Goal: Communication & Community: Participate in discussion

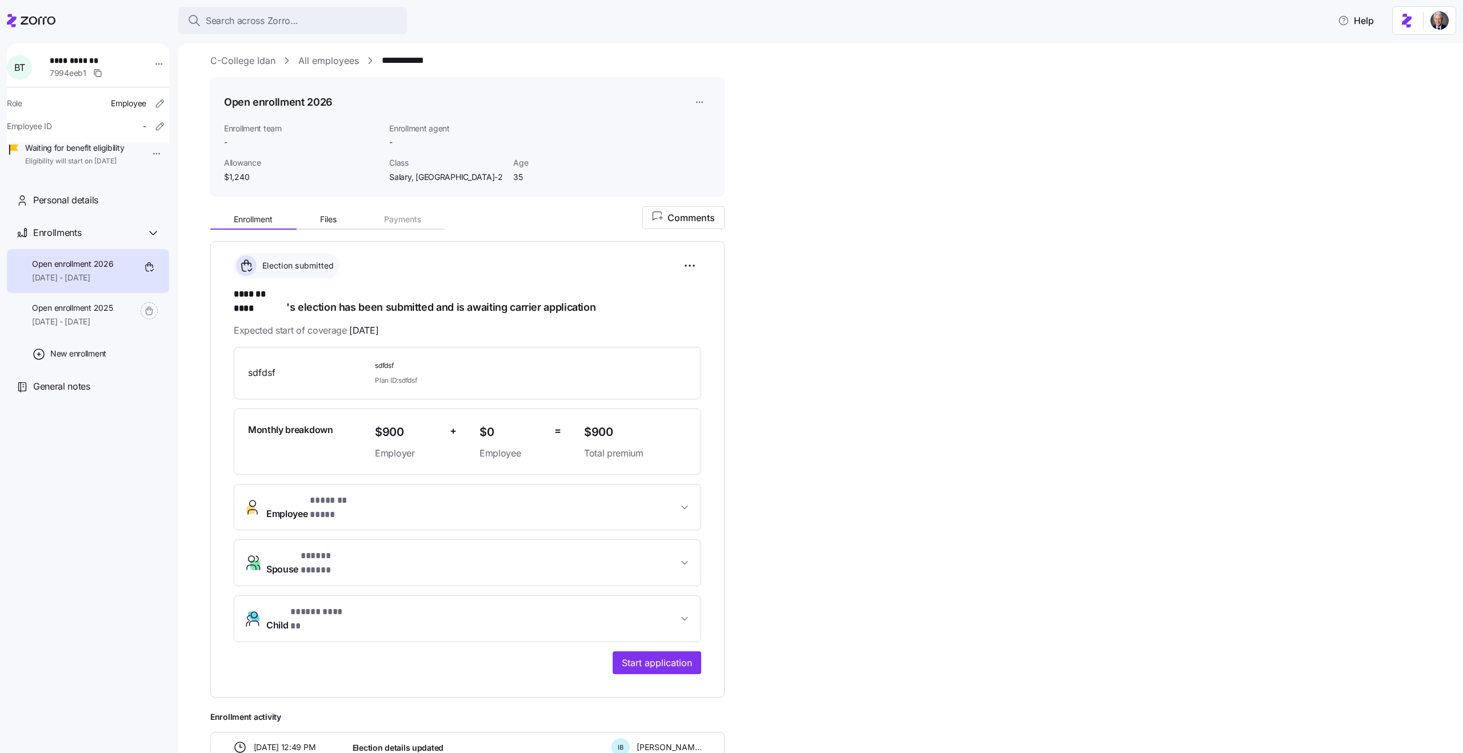
scroll to position [6, 0]
click at [792, 381] on div "**********" at bounding box center [828, 525] width 1237 height 634
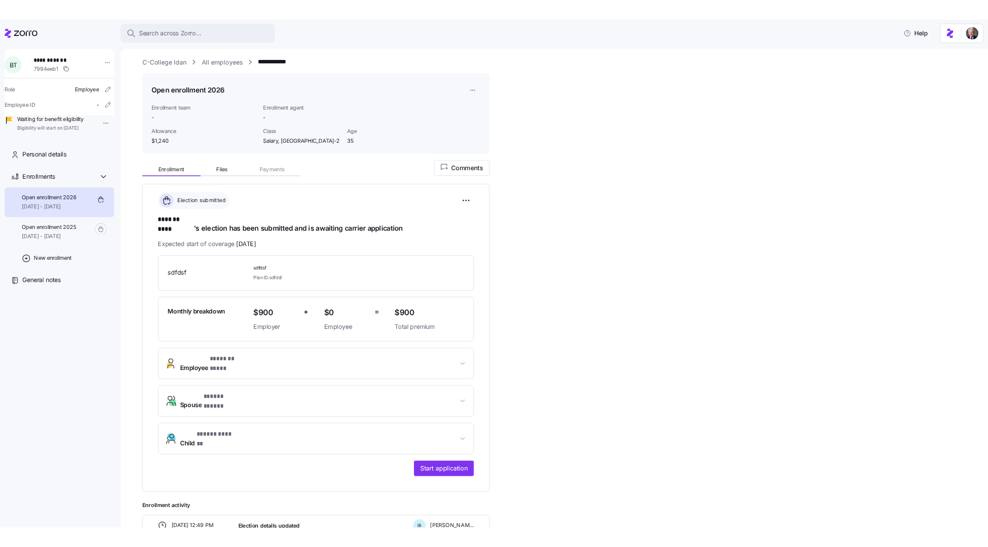
scroll to position [0, 0]
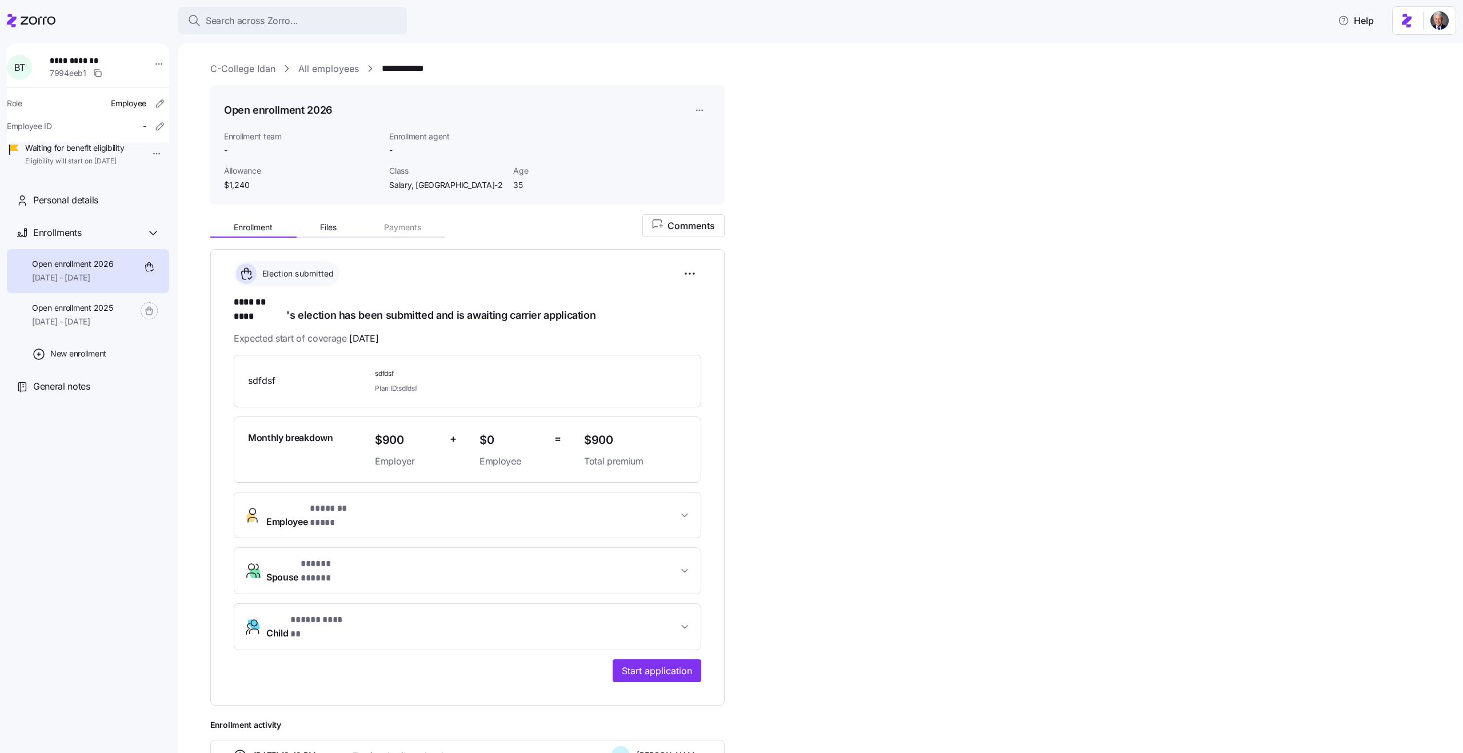
click at [265, 63] on link "C-College Idan" at bounding box center [242, 69] width 65 height 14
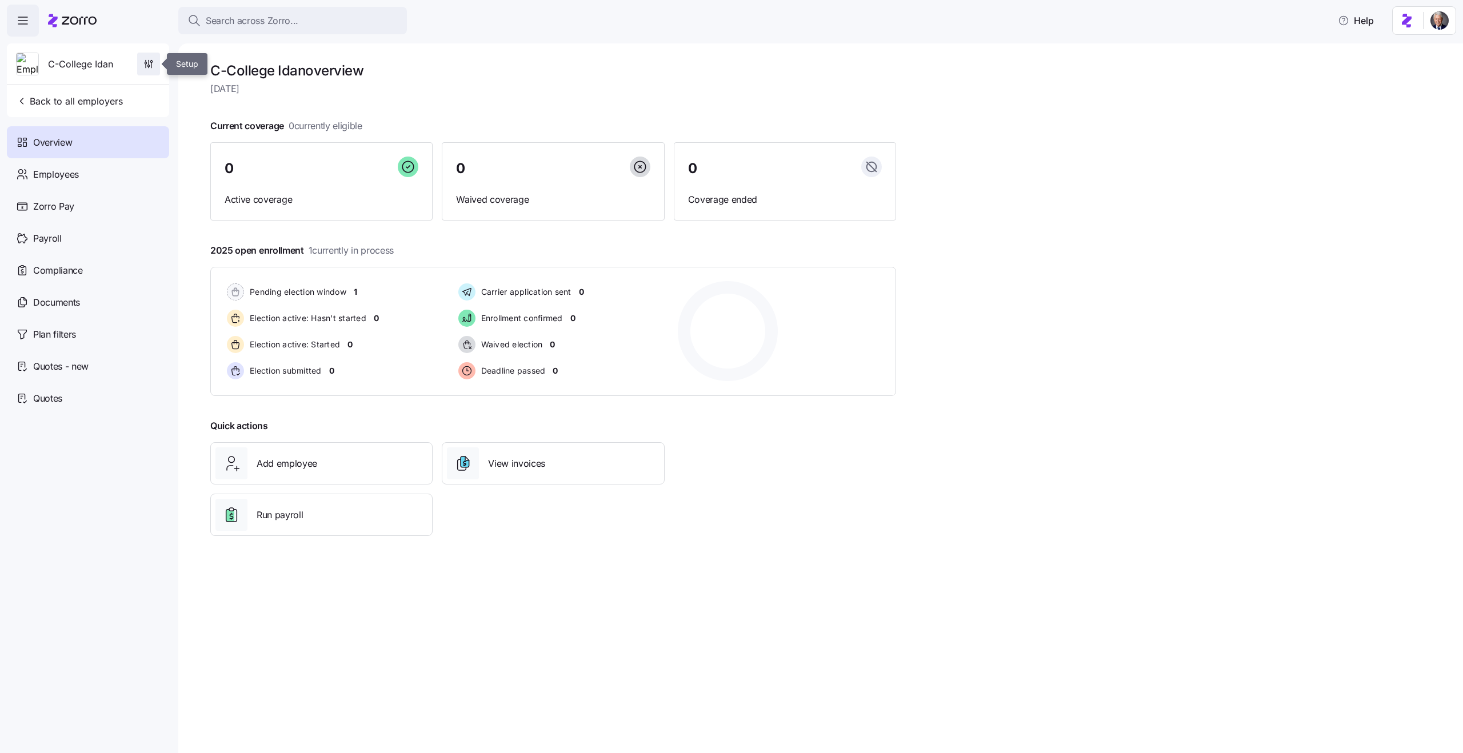
click at [157, 62] on span "button" at bounding box center [149, 64] width 22 height 22
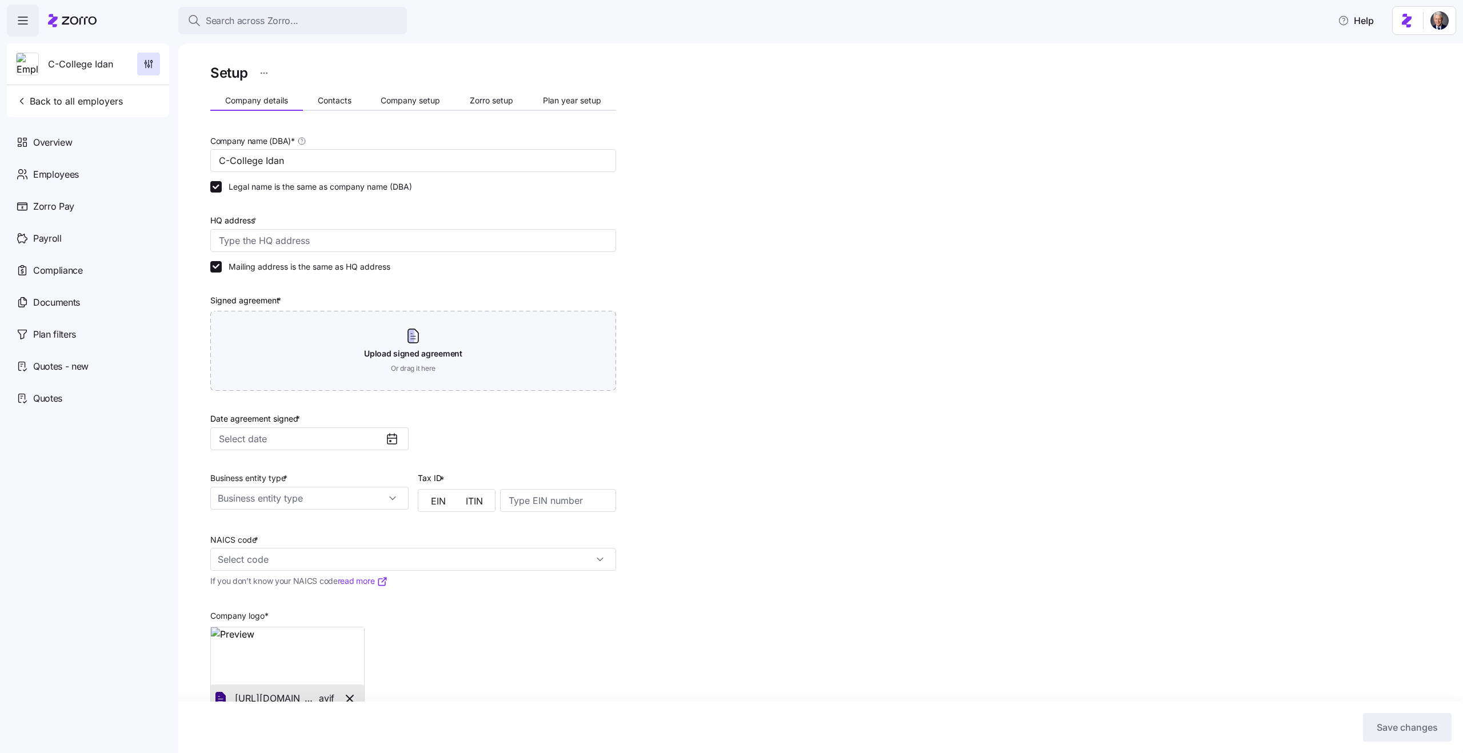
click at [562, 111] on div "Setup Company details Contacts Company setup Zorro setup Plan year setup Compan…" at bounding box center [413, 415] width 406 height 707
click at [561, 109] on button "Plan year setup" at bounding box center [572, 100] width 88 height 17
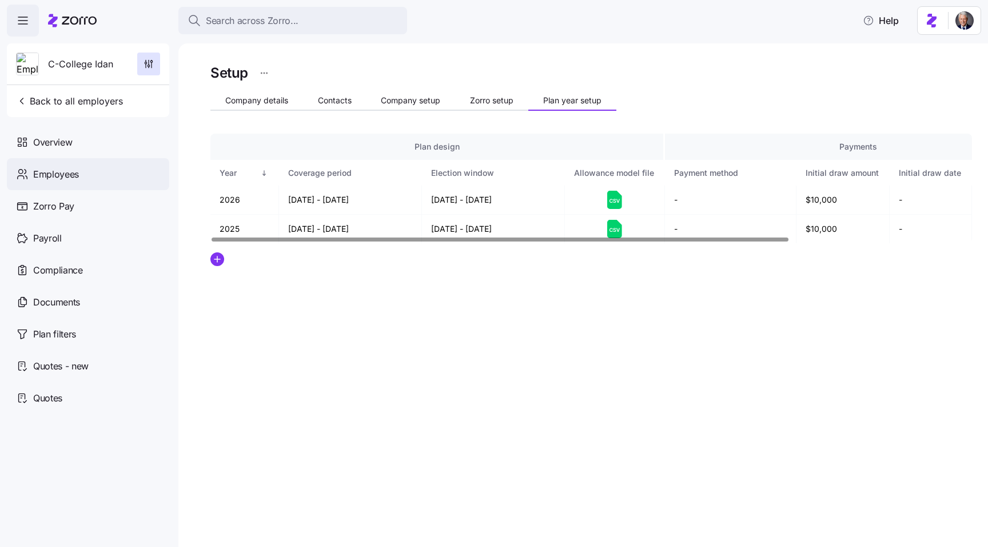
click at [46, 167] on span "Employees" at bounding box center [56, 174] width 46 height 14
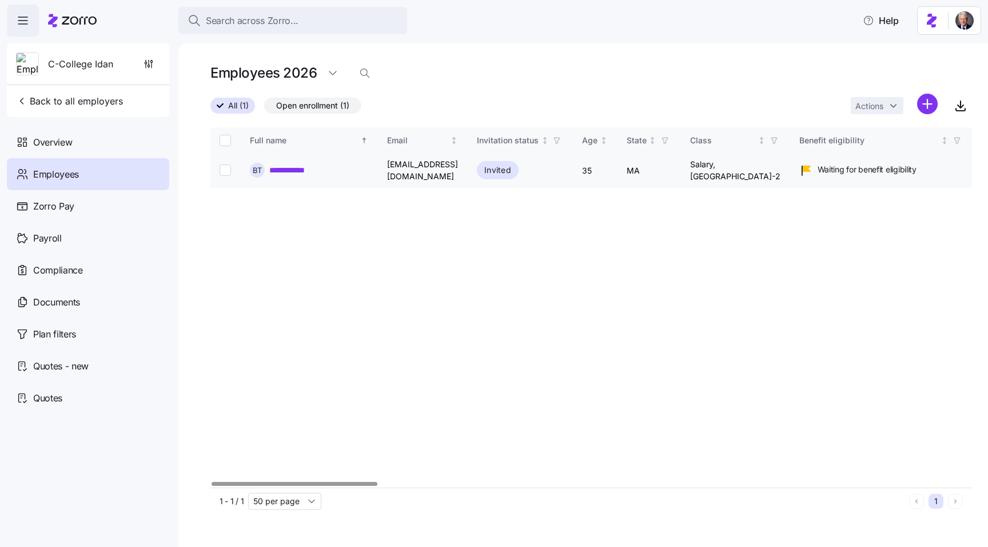
click at [293, 171] on link "**********" at bounding box center [292, 170] width 47 height 11
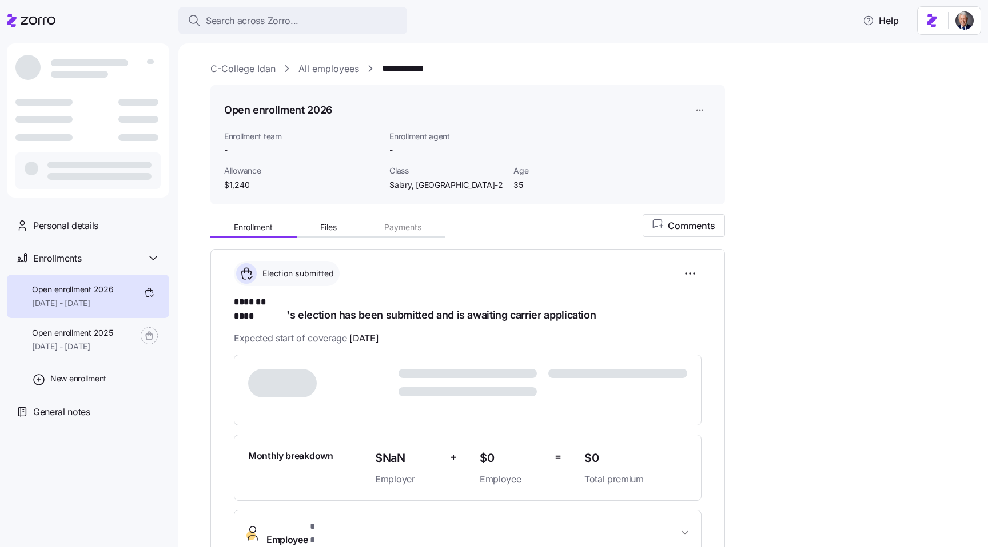
click at [665, 171] on div "Allowance $1,240 Class Salary, WA-2 Age 35" at bounding box center [467, 178] width 496 height 35
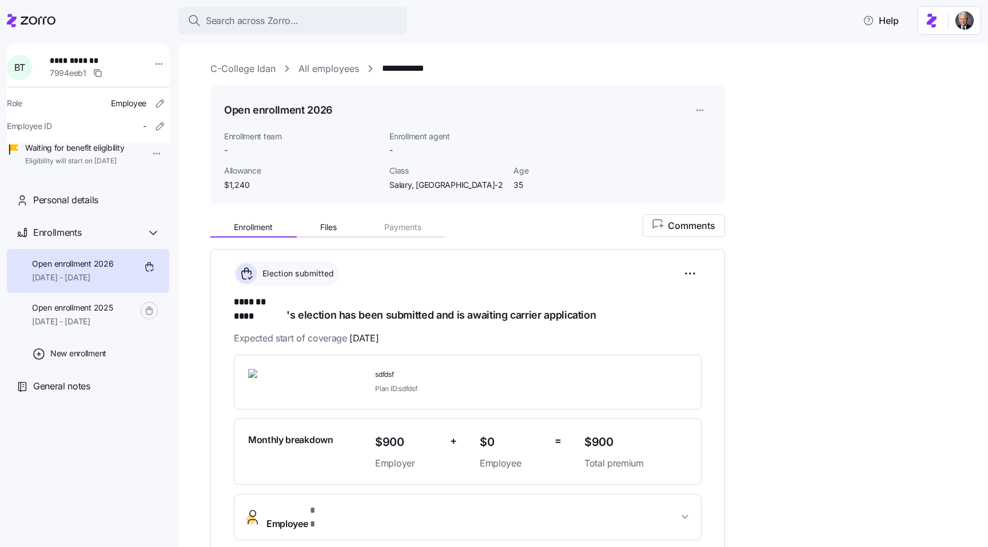
click at [684, 242] on div "**********" at bounding box center [590, 504] width 761 height 581
click at [673, 231] on span "Comments" at bounding box center [683, 226] width 63 height 14
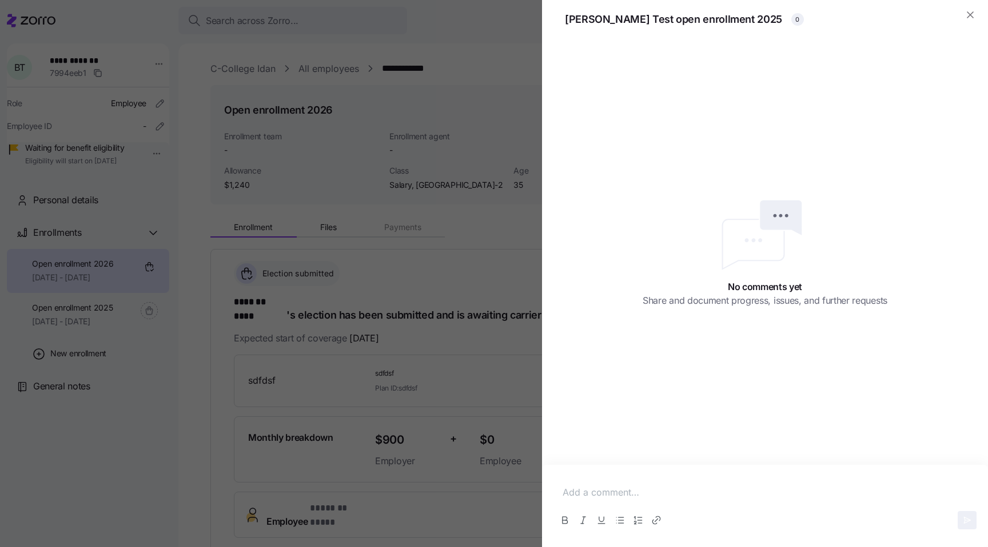
click at [603, 486] on p at bounding box center [764, 493] width 405 height 14
click at [635, 496] on p "xdzzfsdfs" at bounding box center [764, 493] width 405 height 14
click at [652, 514] on button "Link" at bounding box center [656, 520] width 18 height 18
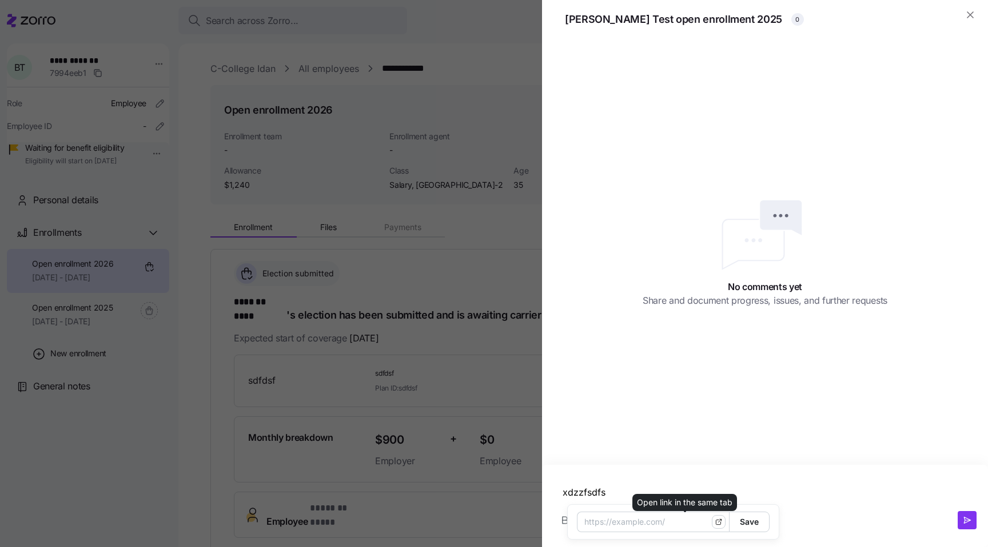
click at [712, 521] on button "button" at bounding box center [719, 522] width 14 height 14
click at [714, 523] on icon "button" at bounding box center [718, 522] width 8 height 8
click at [615, 521] on input "Enter URL" at bounding box center [653, 522] width 152 height 21
type input "[DOMAIN_NAME]"
click at [740, 523] on span "Save" at bounding box center [749, 522] width 19 height 19
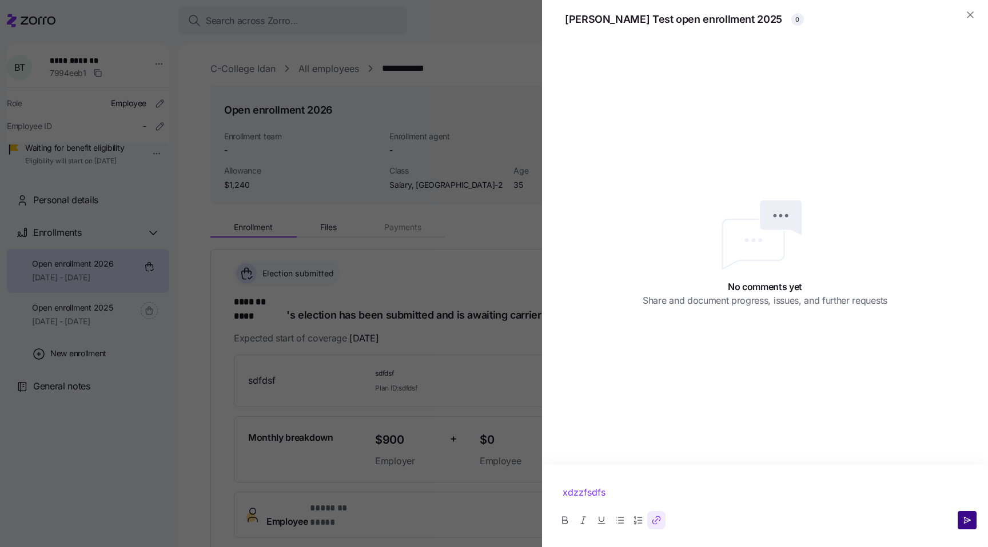
click at [962, 527] on button "button" at bounding box center [966, 520] width 19 height 18
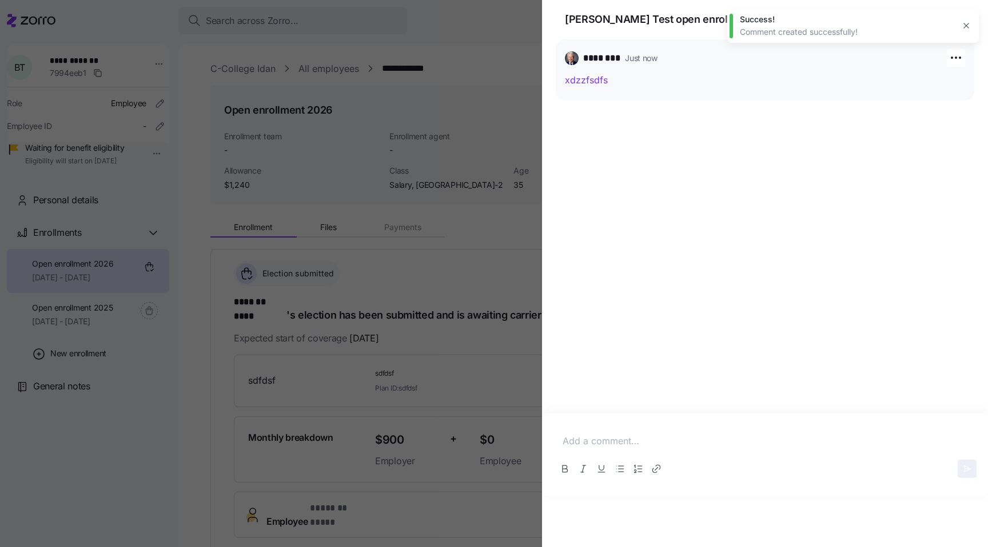
click at [578, 77] on link "xdzzfsdfs" at bounding box center [586, 79] width 43 height 11
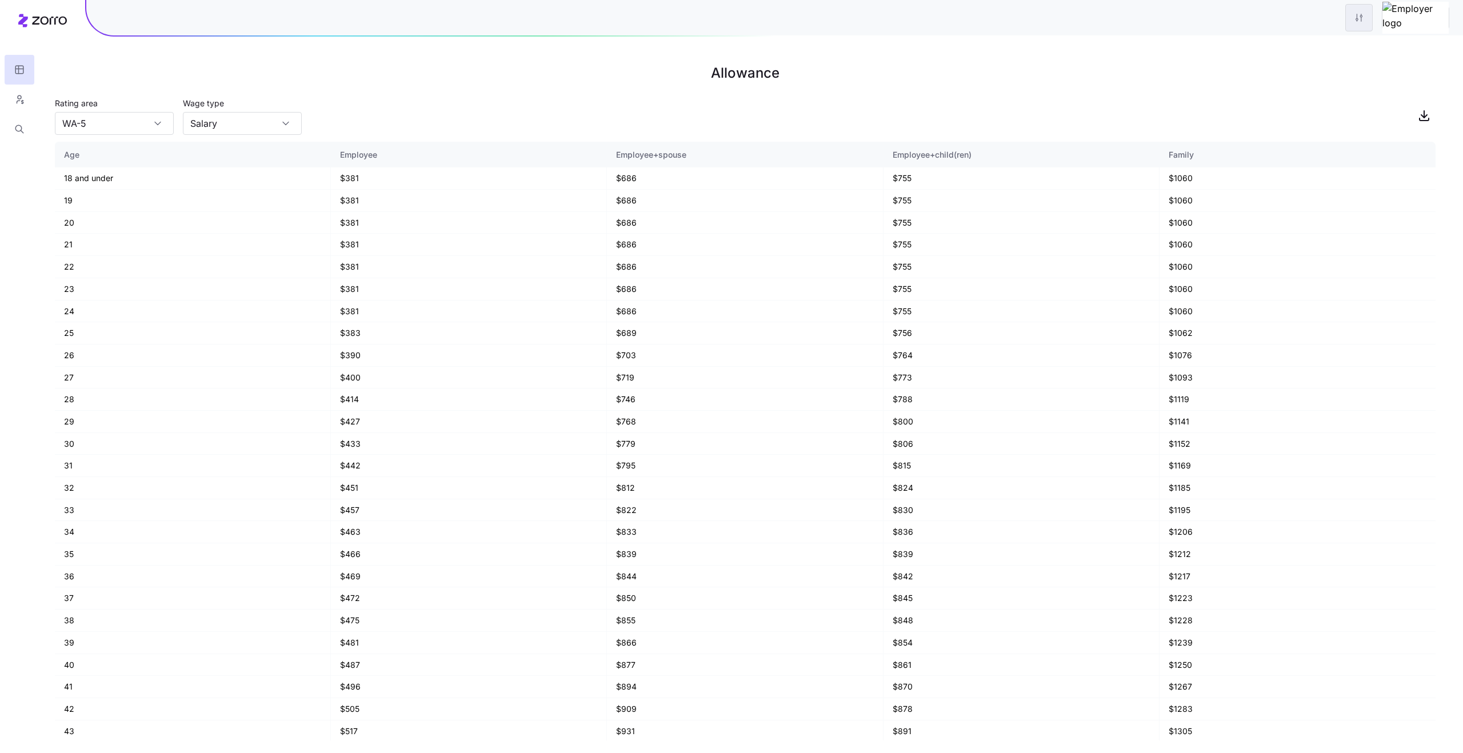
click at [1428, 13] on html "Allowance Rating area WA-5 Wage type Salary Age Employee Employee+spouse Employ…" at bounding box center [731, 376] width 1463 height 753
click at [1422, 82] on div "2026" at bounding box center [1422, 85] width 21 height 13
click at [1438, 27] on icon "button" at bounding box center [1441, 25] width 9 height 9
click at [1166, 99] on div "Rating area WA-5 Wage type Salary" at bounding box center [745, 115] width 1381 height 39
click at [1392, 20] on html "Allowance Rating area WA-5 Wage type Salary Age Employee Employee+spouse Employ…" at bounding box center [731, 376] width 1463 height 753
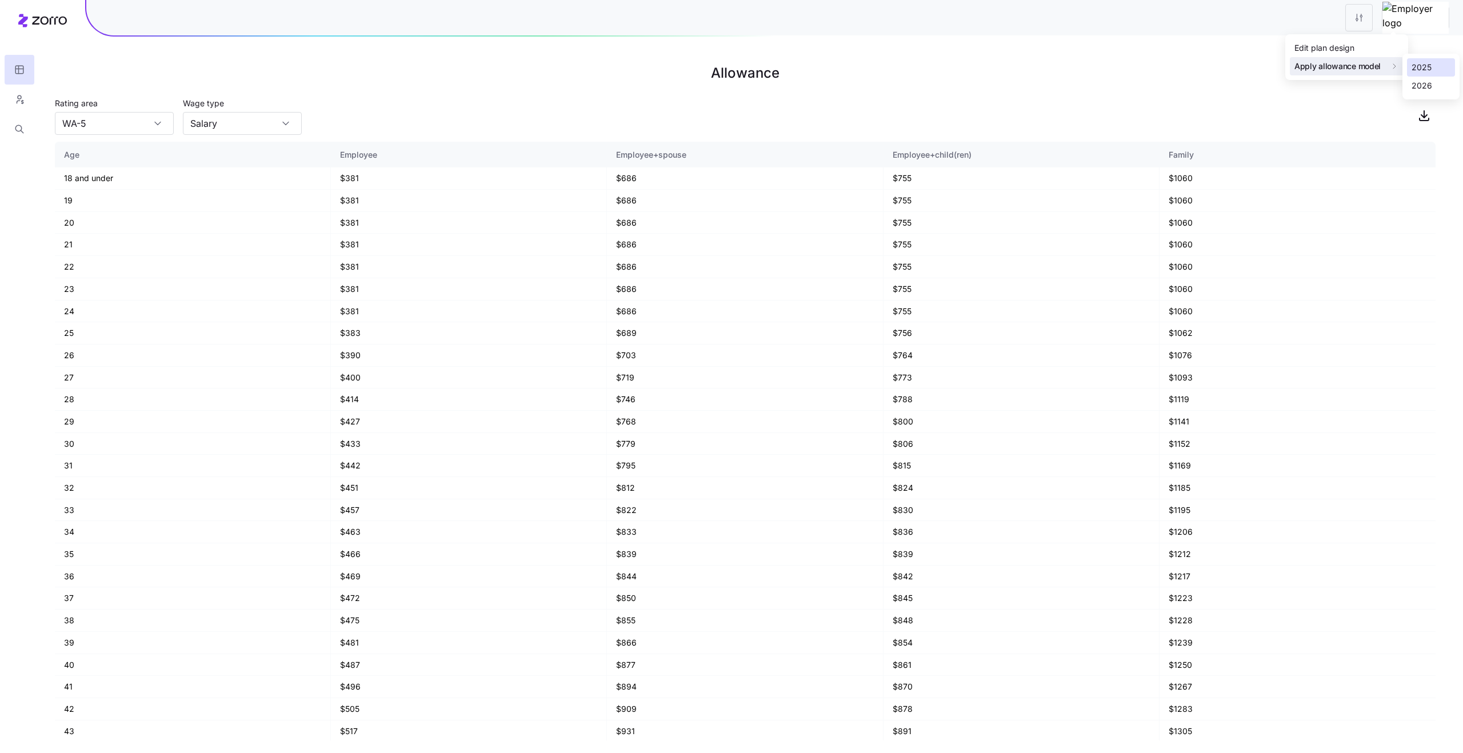
click at [1433, 69] on div "2025" at bounding box center [1431, 67] width 48 height 18
click at [1403, 19] on html "Allowance Rating area WA-5 Wage type Salary Age Employee Employee+spouse Employ…" at bounding box center [731, 376] width 1463 height 753
click at [1420, 84] on div "2026" at bounding box center [1422, 85] width 21 height 13
click at [1438, 26] on icon "button" at bounding box center [1441, 25] width 9 height 9
click at [1386, 19] on html "Allowance Rating area WA-5 Wage type Salary Age Employee Employee+spouse Employ…" at bounding box center [731, 376] width 1463 height 753
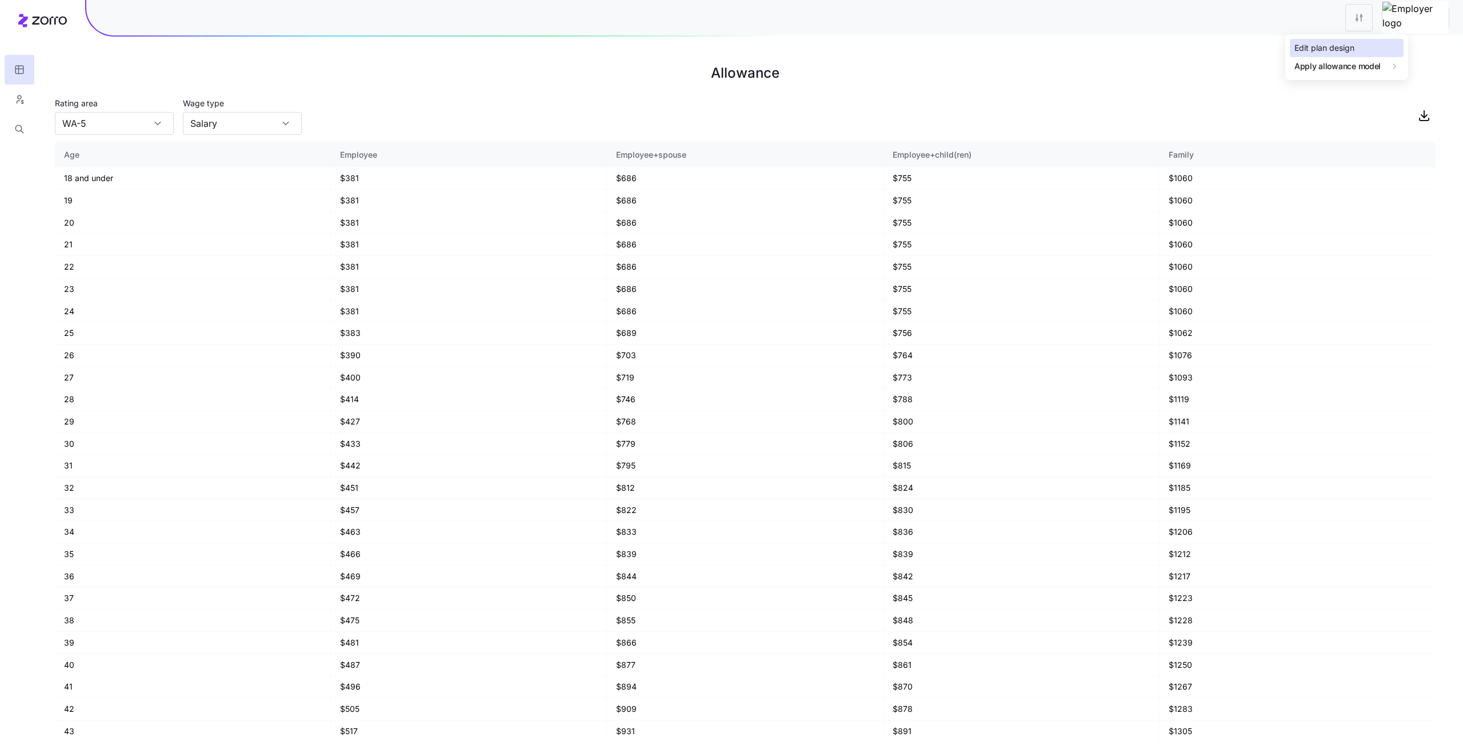
click at [1340, 45] on div "Edit plan design" at bounding box center [1324, 48] width 60 height 13
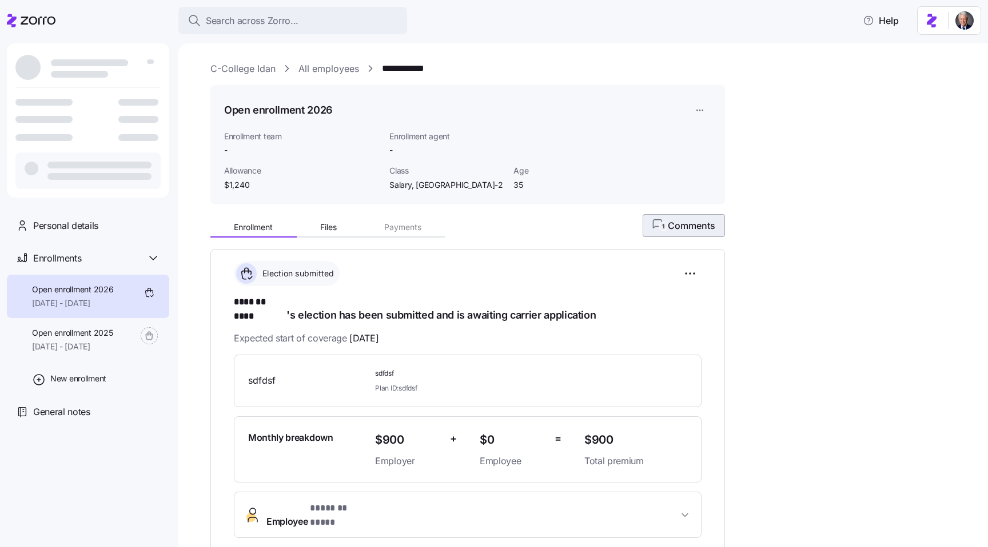
click at [664, 218] on button "1 Comments" at bounding box center [683, 225] width 82 height 23
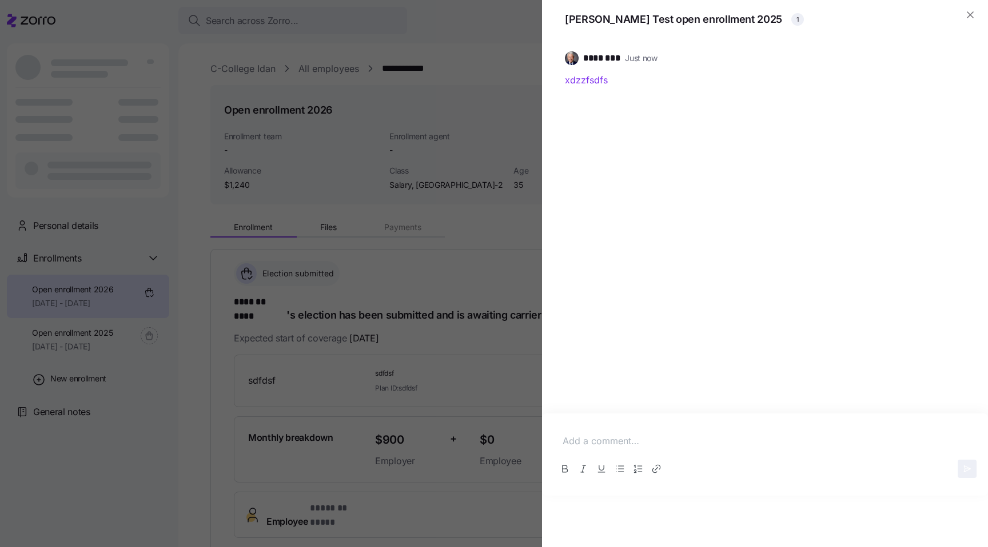
click at [583, 442] on p at bounding box center [764, 441] width 405 height 14
click at [589, 443] on p "ewwetwegfwedf" at bounding box center [764, 441] width 405 height 14
click at [655, 471] on icon "Link" at bounding box center [654, 471] width 5 height 4
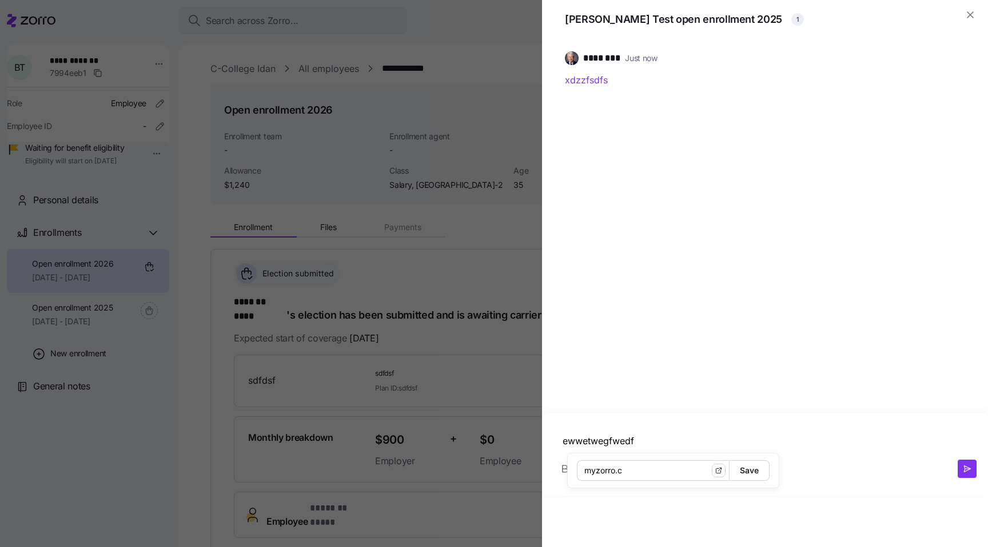
type input "[DOMAIN_NAME]"
click at [667, 450] on div "ewwetwegfwedf" at bounding box center [764, 441] width 423 height 33
click at [447, 382] on div at bounding box center [494, 273] width 988 height 547
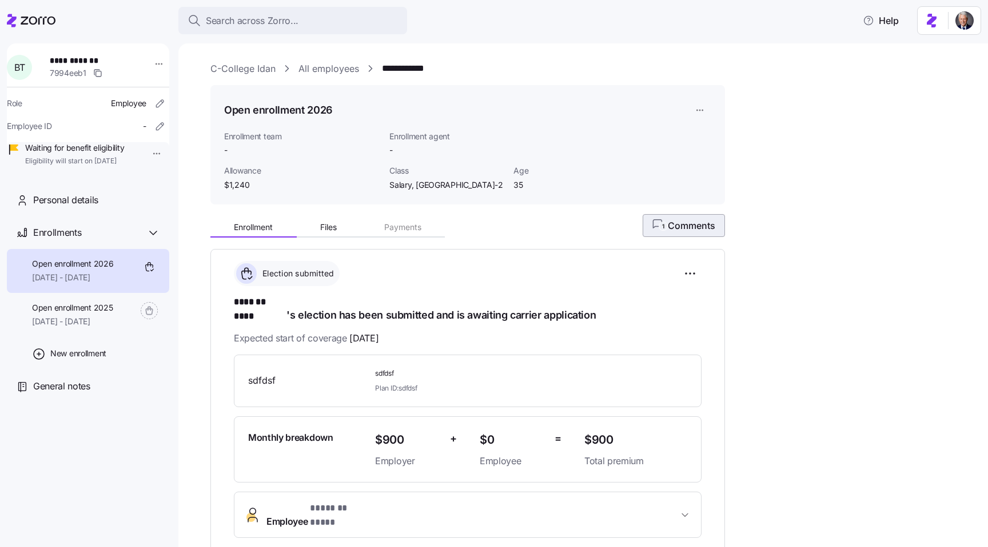
click at [660, 217] on button "1 Comments" at bounding box center [683, 225] width 82 height 23
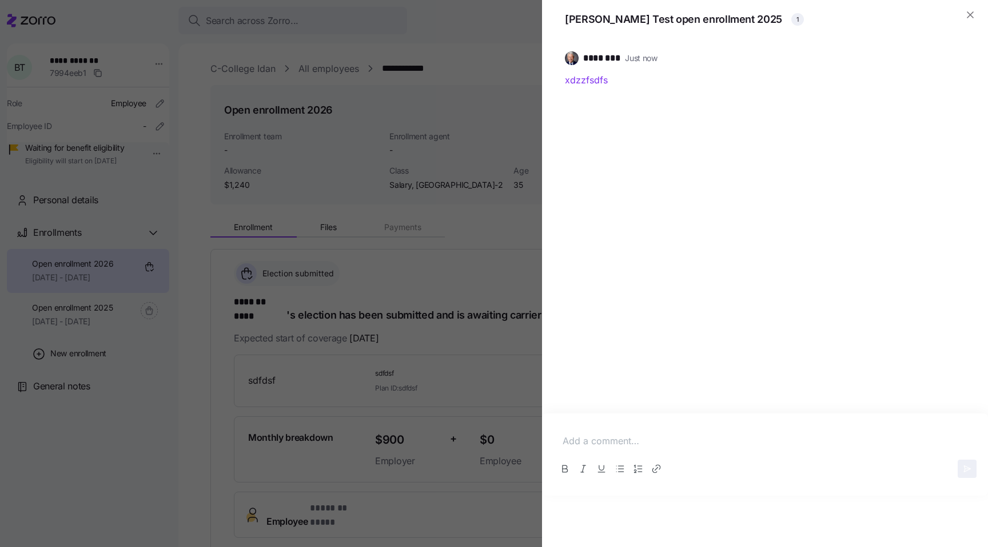
click at [662, 449] on div at bounding box center [764, 441] width 423 height 33
click at [633, 444] on p "wdwefwe" at bounding box center [764, 441] width 405 height 14
click at [614, 435] on p "wdwefwe" at bounding box center [764, 441] width 405 height 14
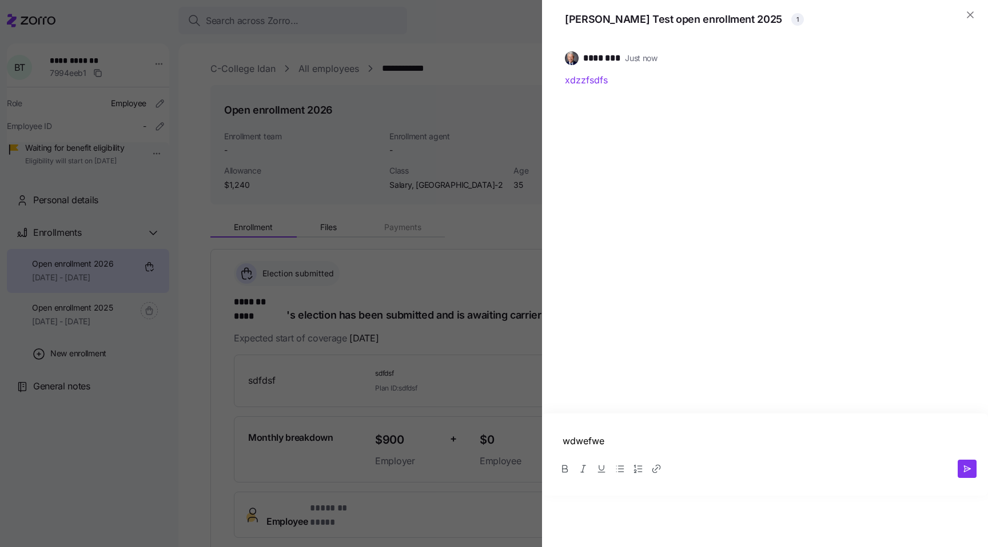
click at [614, 435] on p "wdwefwe" at bounding box center [764, 441] width 405 height 14
click at [963, 463] on button "button" at bounding box center [966, 469] width 19 height 18
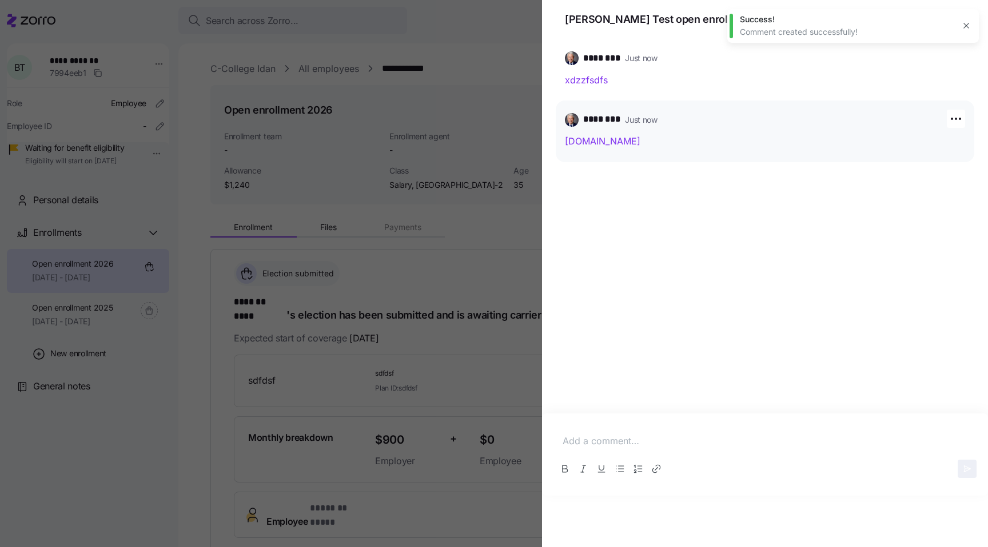
click at [595, 142] on link "[DOMAIN_NAME]" at bounding box center [602, 140] width 75 height 11
click at [626, 441] on p at bounding box center [764, 441] width 405 height 14
click at [626, 440] on p "dssdfdfds" at bounding box center [764, 441] width 405 height 14
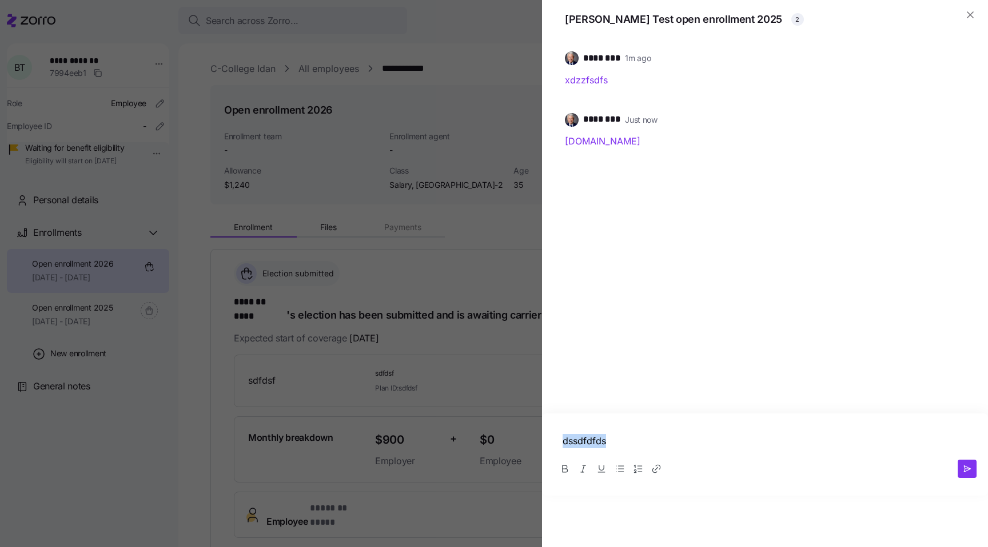
click at [649, 466] on button "Link" at bounding box center [656, 469] width 18 height 18
type input "[DOMAIN_NAME]"
click at [740, 473] on span "Save" at bounding box center [749, 470] width 19 height 19
click at [960, 468] on button "button" at bounding box center [966, 469] width 19 height 18
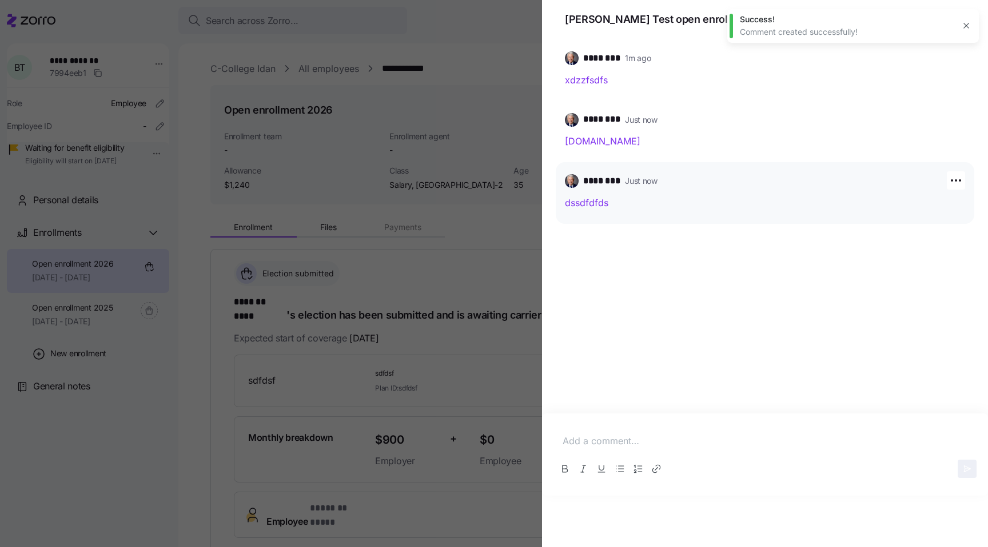
click at [591, 206] on link "dssdfdfds" at bounding box center [586, 202] width 43 height 11
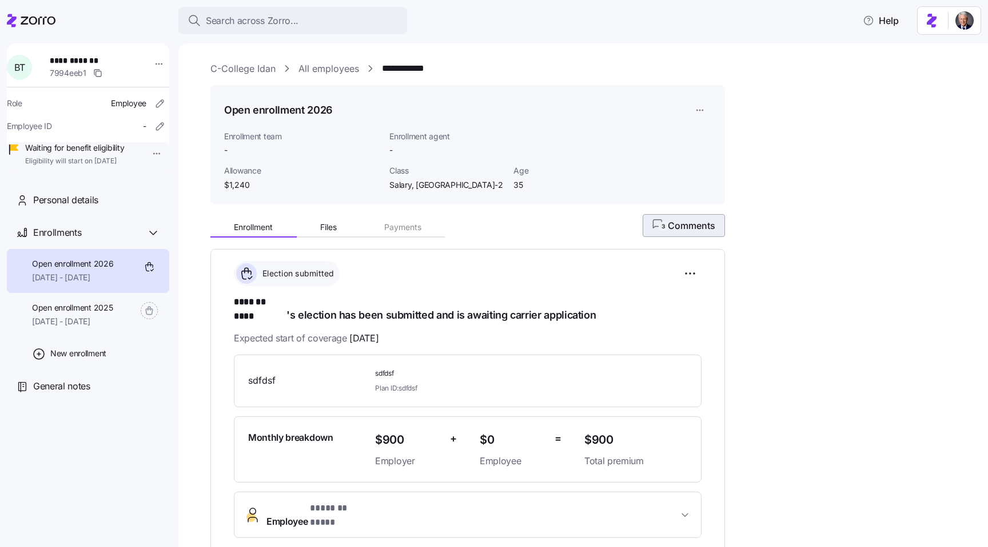
click at [643, 226] on button "3 Comments" at bounding box center [683, 225] width 82 height 23
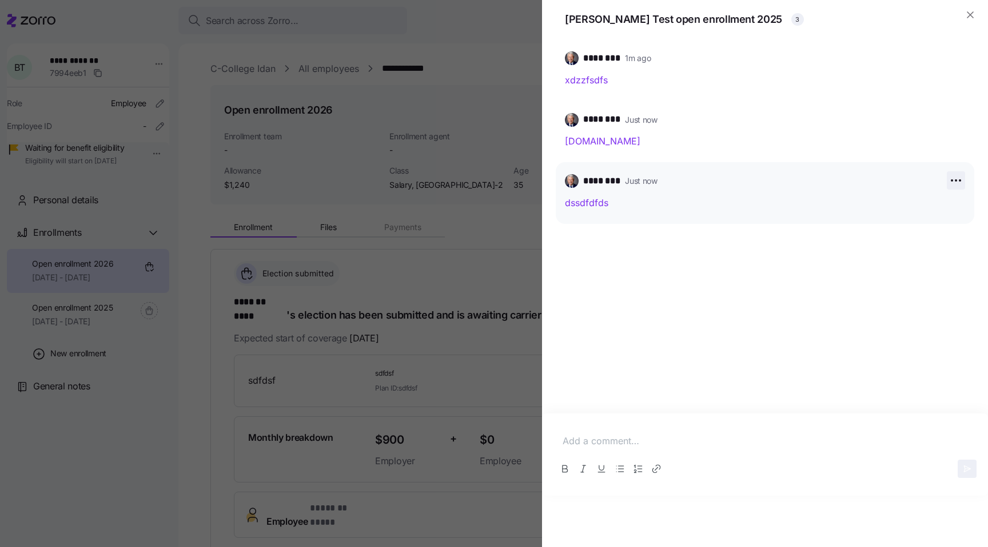
click at [958, 182] on icon "button" at bounding box center [956, 181] width 14 height 14
click at [933, 219] on div "Edit" at bounding box center [936, 224] width 48 height 18
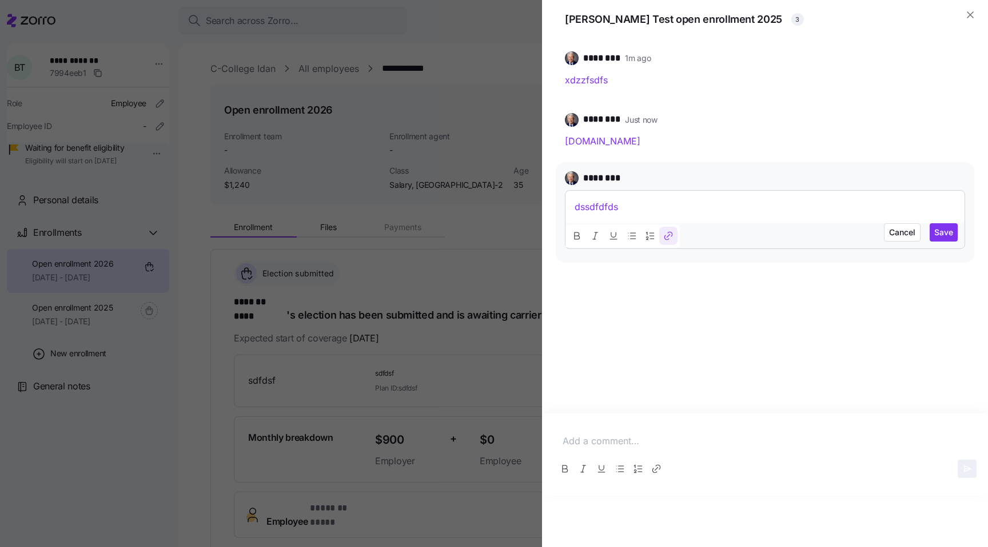
click at [669, 228] on button "Link" at bounding box center [668, 236] width 18 height 18
click at [631, 209] on p "dssdfdfds" at bounding box center [764, 207] width 381 height 14
click at [664, 231] on icon "Link" at bounding box center [667, 235] width 11 height 11
click at [596, 235] on input "[DOMAIN_NAME]" at bounding box center [665, 237] width 152 height 21
type input "[DOMAIN_NAME]"
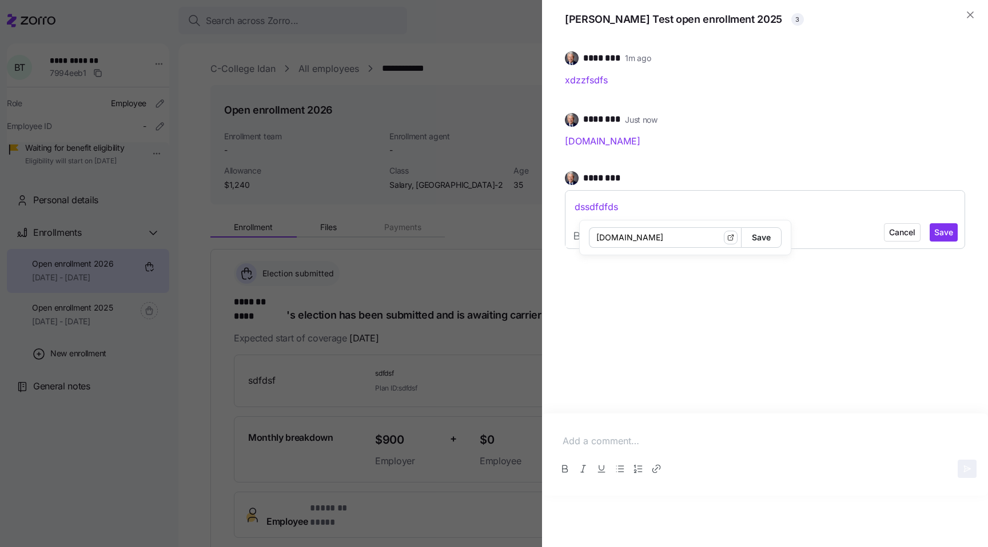
click at [752, 238] on span "Save" at bounding box center [761, 237] width 19 height 19
click at [933, 225] on button "Save" at bounding box center [943, 232] width 28 height 18
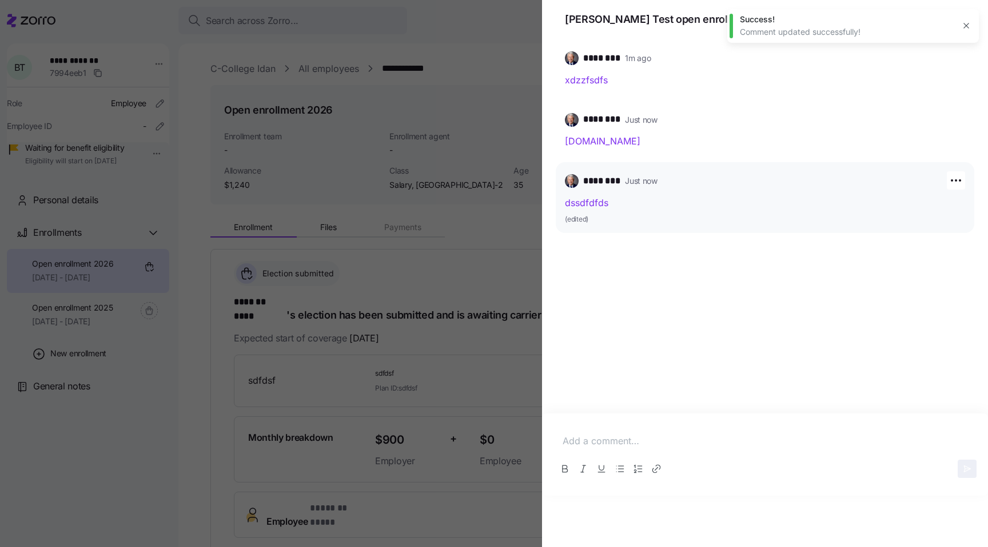
click at [597, 205] on link "dssdfdfds" at bounding box center [586, 202] width 43 height 11
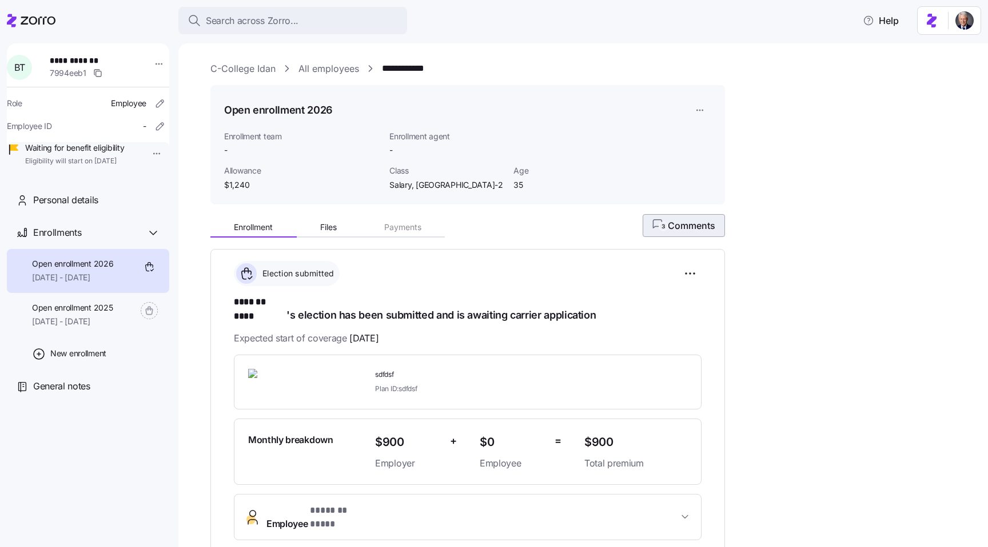
click at [712, 217] on button "3 Comments" at bounding box center [683, 225] width 82 height 23
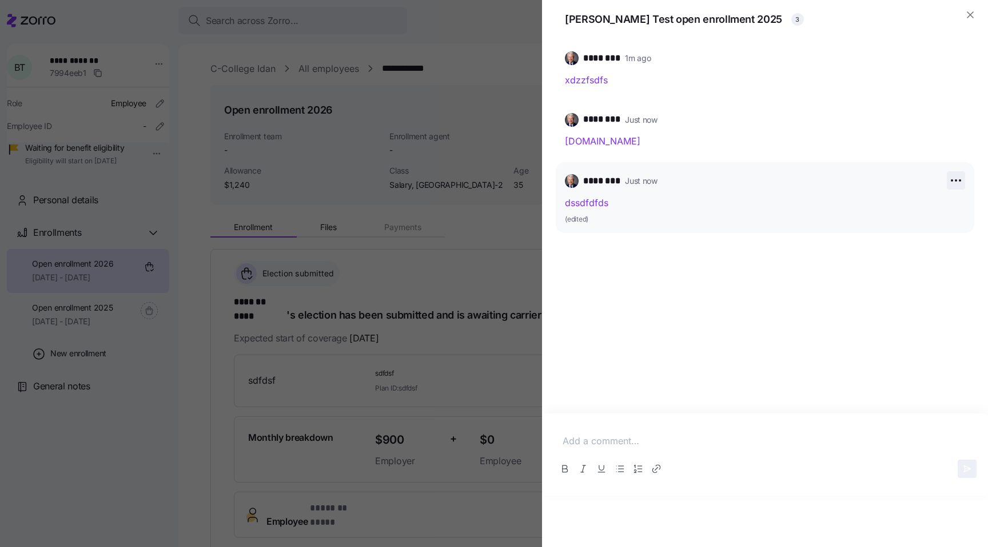
click at [957, 182] on icon "button" at bounding box center [956, 181] width 14 height 14
click at [945, 220] on div "Edit" at bounding box center [936, 224] width 48 height 18
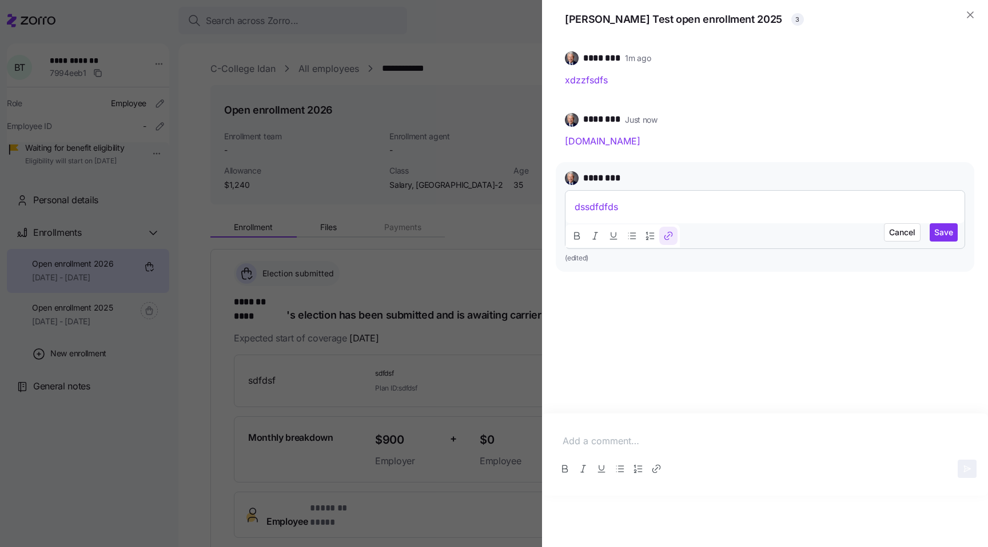
click at [652, 217] on div "dssdfdfds" at bounding box center [764, 207] width 399 height 33
click at [666, 236] on icon "Link" at bounding box center [667, 235] width 11 height 11
click at [592, 241] on input "[DOMAIN_NAME]" at bounding box center [665, 237] width 152 height 21
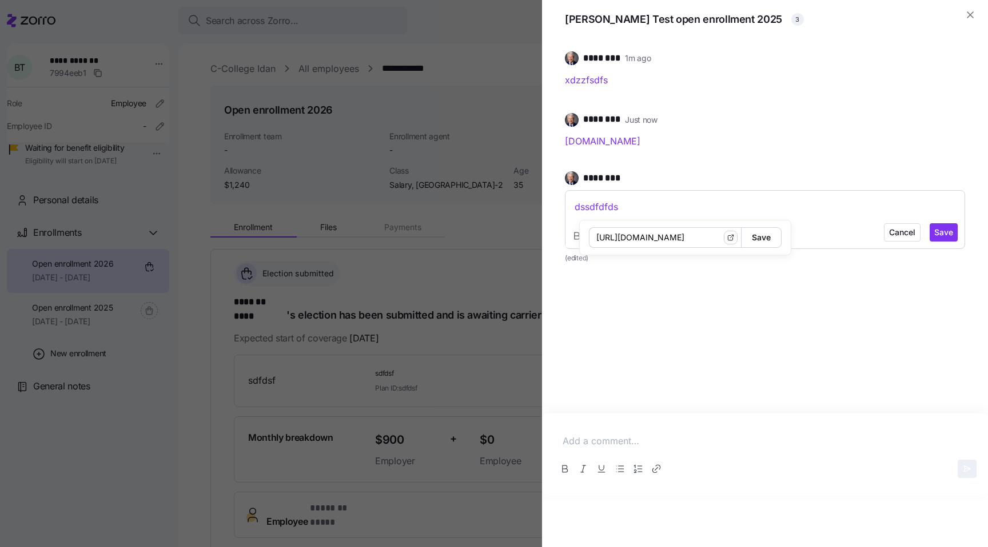
type input "[URL][DOMAIN_NAME]"
click at [752, 234] on span "Save" at bounding box center [761, 237] width 19 height 19
click at [944, 235] on span "Save" at bounding box center [943, 232] width 19 height 11
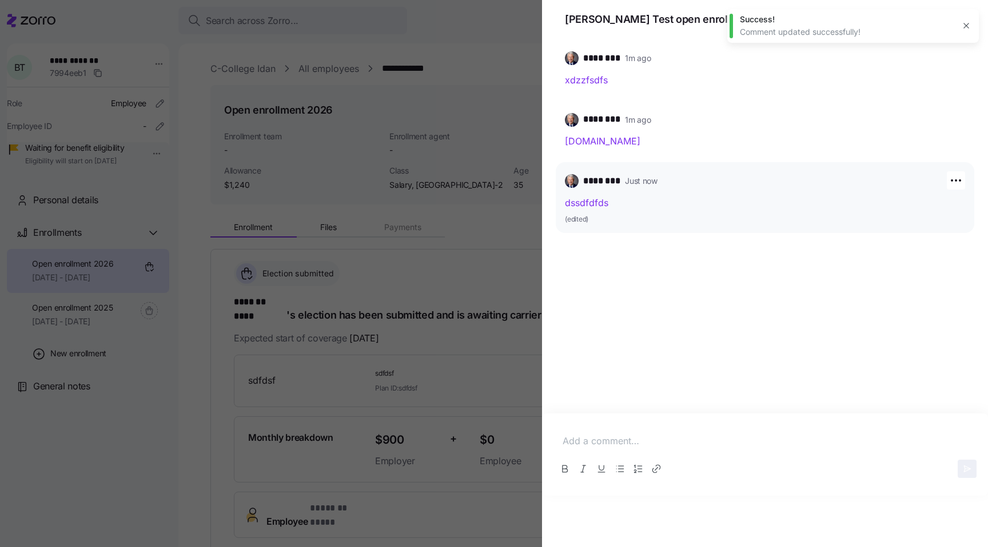
click at [577, 206] on link "dssdfdfds" at bounding box center [586, 202] width 43 height 11
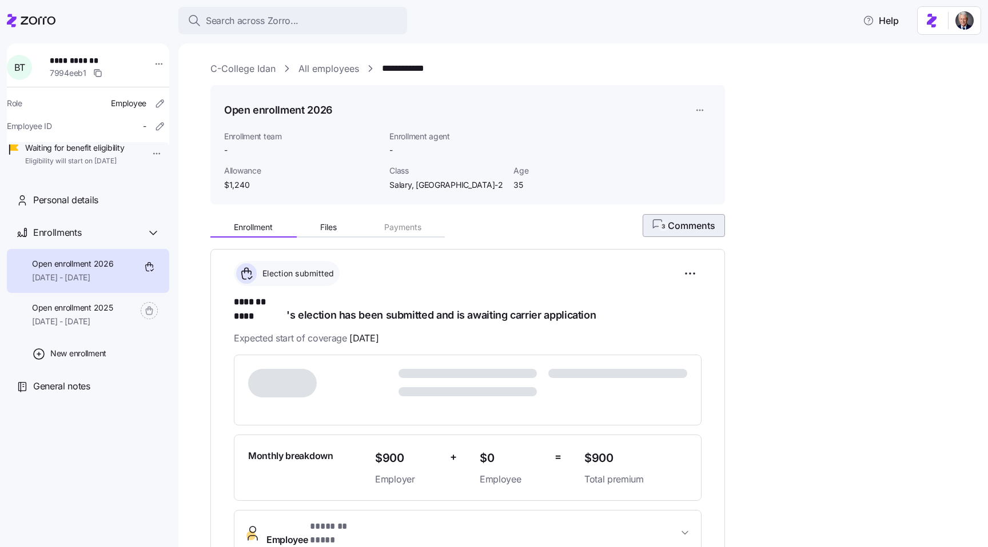
click at [702, 226] on span "3 Comments" at bounding box center [683, 226] width 63 height 14
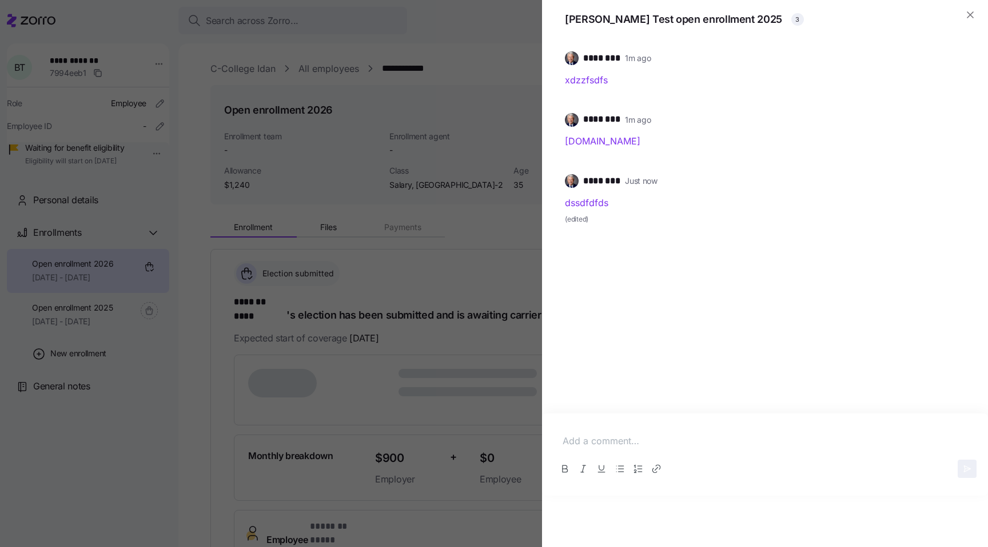
click at [617, 441] on p at bounding box center [764, 441] width 405 height 14
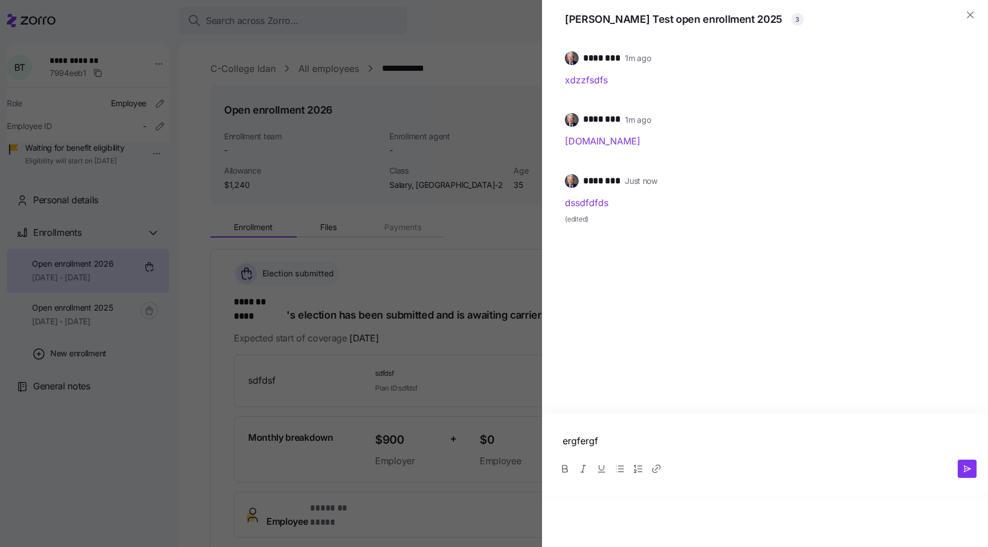
click at [617, 441] on p "ergfergf" at bounding box center [764, 441] width 405 height 14
click at [662, 467] on button "Link" at bounding box center [656, 469] width 18 height 18
type input "[DOMAIN_NAME]"
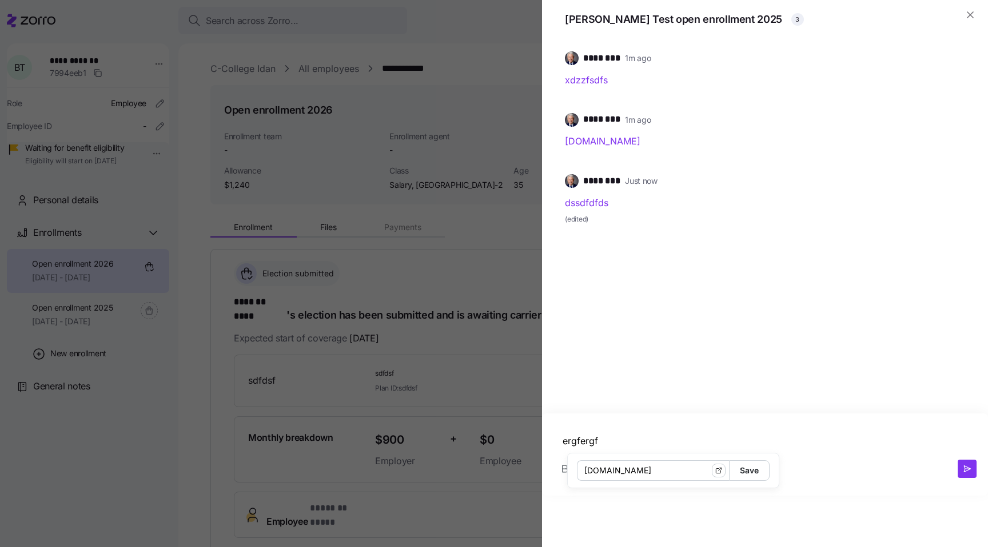
click at [740, 469] on span "Save" at bounding box center [749, 470] width 19 height 19
click at [965, 471] on icon "button" at bounding box center [967, 469] width 6 height 6
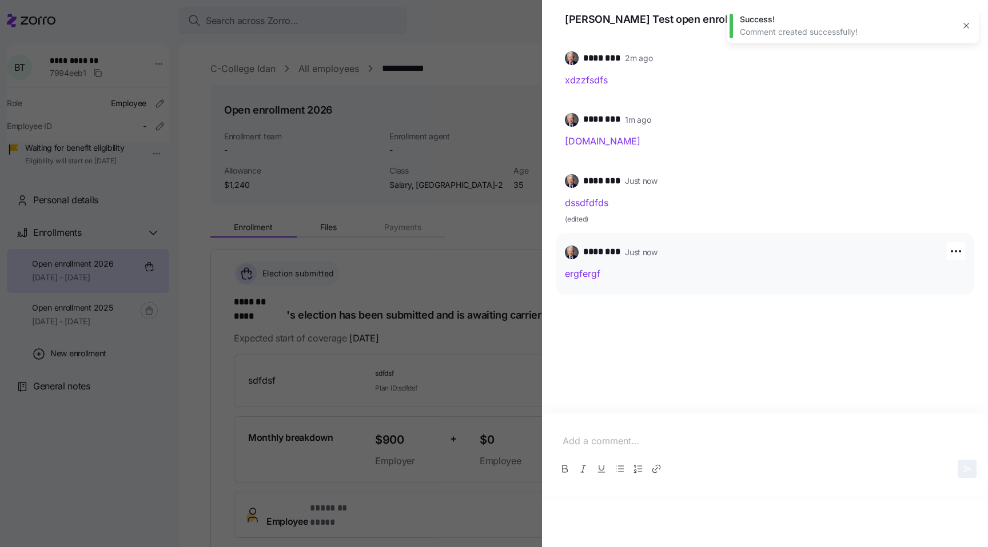
click at [574, 271] on link "ergfergf" at bounding box center [582, 273] width 35 height 11
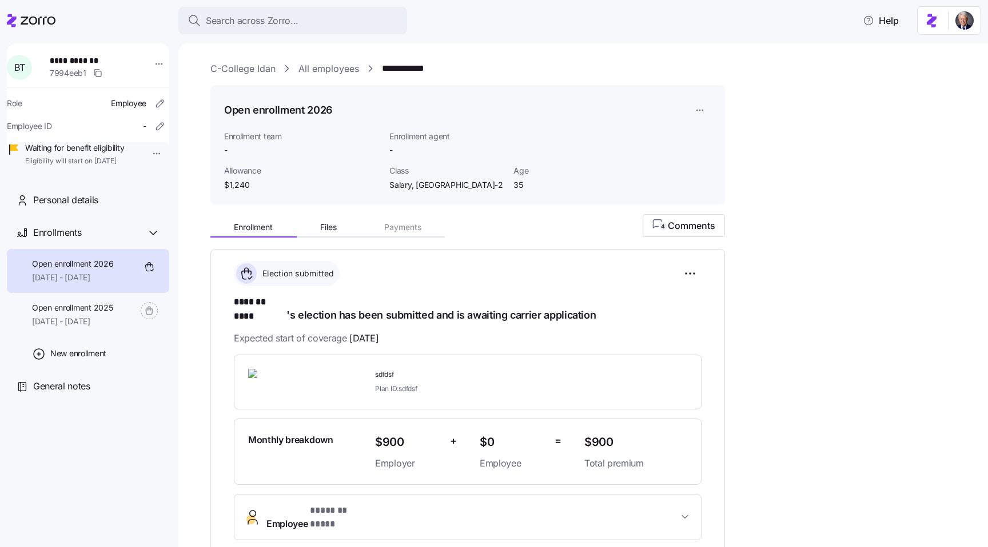
click at [684, 202] on div "Open enrollment 2026 Enrollment team - Enrollment agent - Allowance $1,240 Clas…" at bounding box center [467, 144] width 514 height 119
click at [684, 218] on button "4 Comments" at bounding box center [683, 225] width 82 height 23
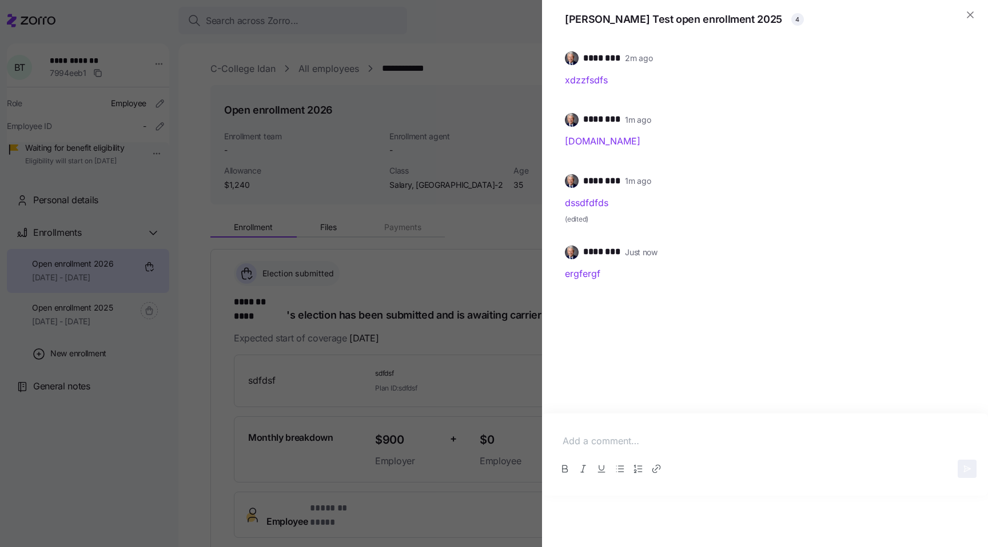
click at [617, 427] on div at bounding box center [764, 441] width 423 height 33
click at [614, 441] on p "wdfdsfsf" at bounding box center [764, 441] width 405 height 14
click at [649, 472] on button "Link" at bounding box center [656, 469] width 18 height 18
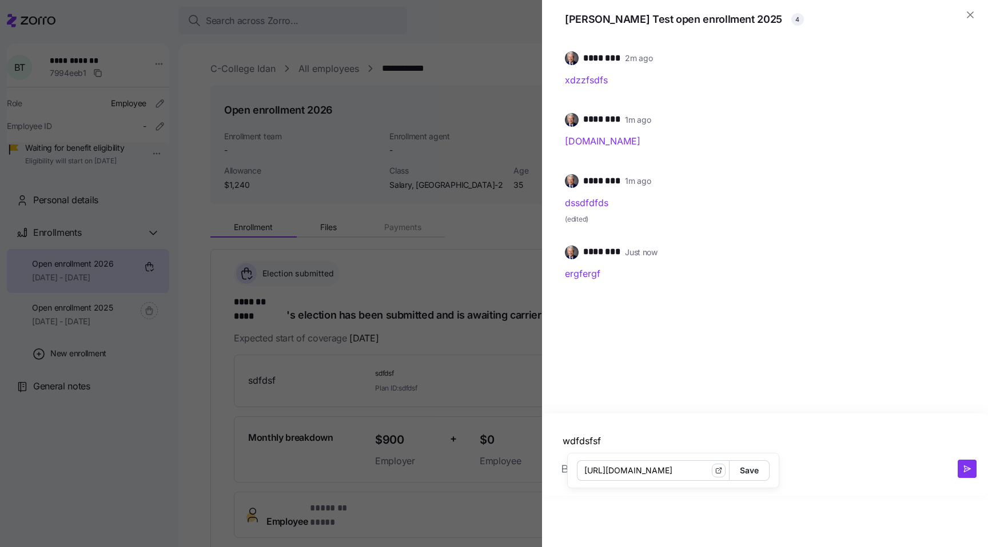
type input "https://myzorro.co"
click at [740, 474] on span "Save" at bounding box center [749, 470] width 19 height 19
click at [962, 471] on icon "button" at bounding box center [967, 469] width 10 height 9
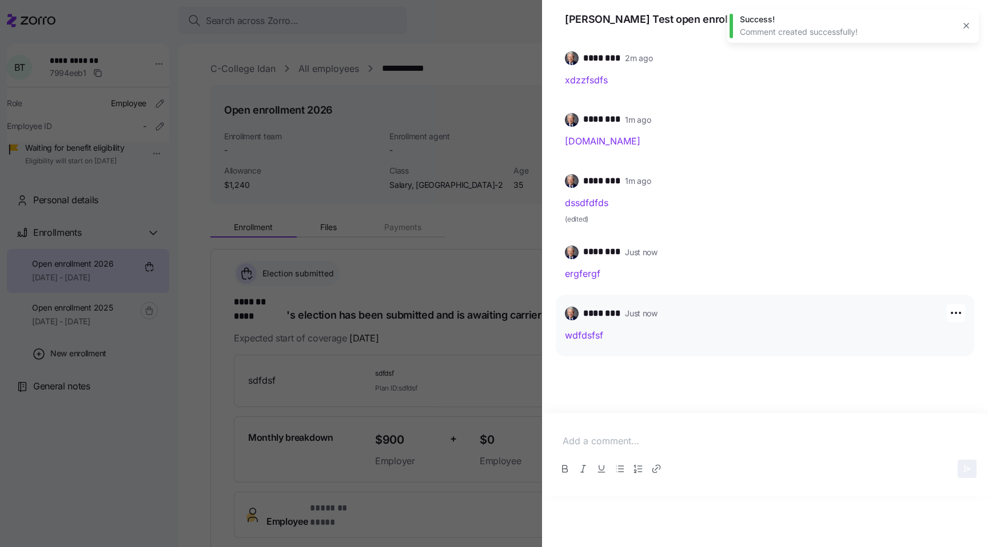
click at [573, 334] on link "wdfdsfsf" at bounding box center [584, 335] width 38 height 11
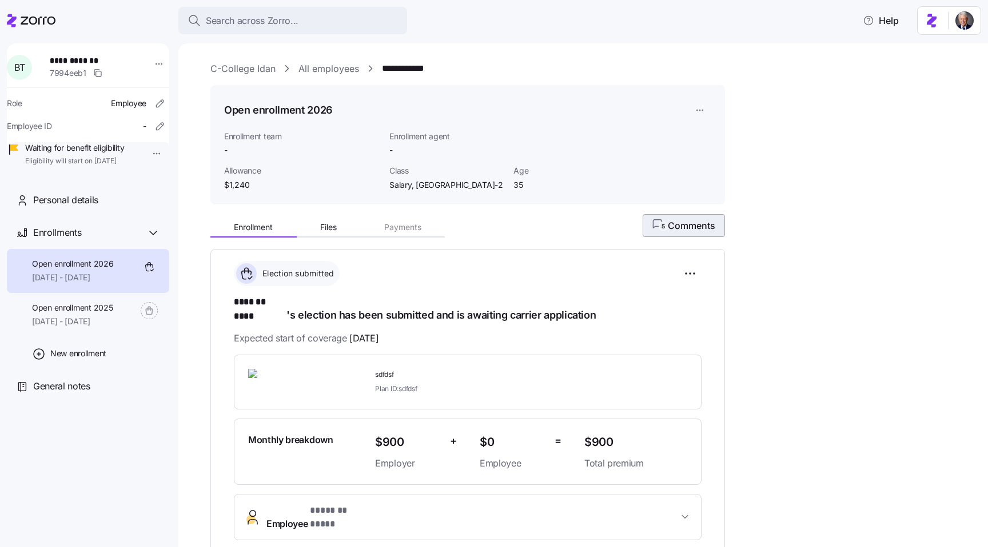
click at [685, 227] on span "5 Comments" at bounding box center [683, 226] width 63 height 14
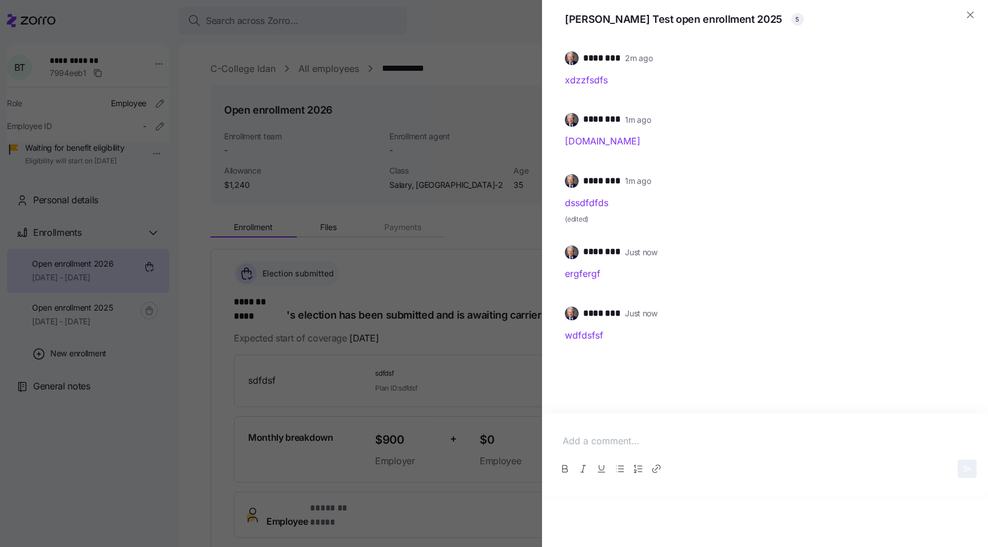
click at [649, 445] on p at bounding box center [764, 441] width 405 height 14
click at [627, 443] on p "dfgerf" at bounding box center [764, 441] width 405 height 14
click at [661, 471] on icon "Link" at bounding box center [655, 468] width 11 height 11
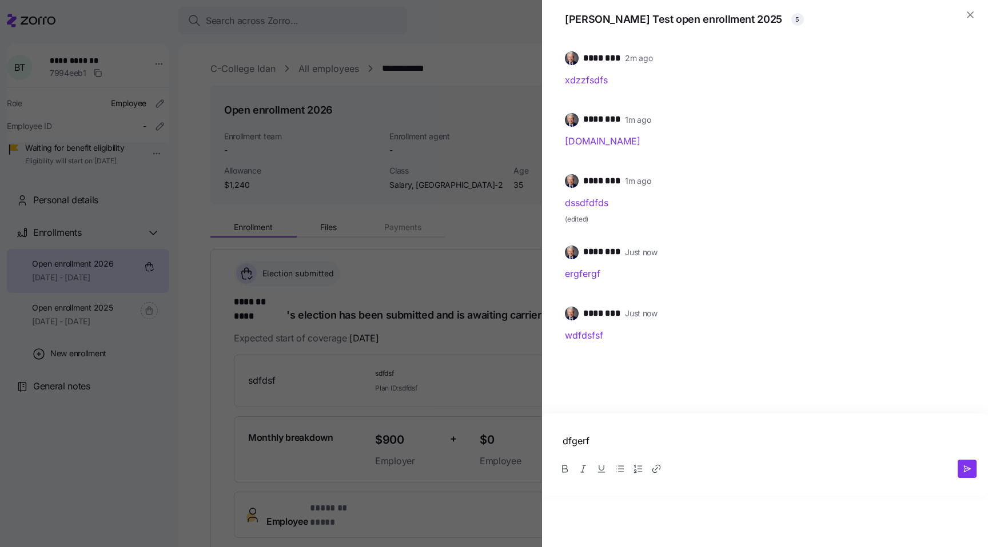
click at [626, 439] on p "dfgerf" at bounding box center [764, 441] width 405 height 14
drag, startPoint x: 764, startPoint y: 491, endPoint x: 764, endPoint y: 547, distance: 56.0
click at [764, 547] on div "******** 2m ago xdzzfsdfs ******** 2m ago [DOMAIN_NAME] ******** 1m ago dssdfdf…" at bounding box center [765, 293] width 446 height 508
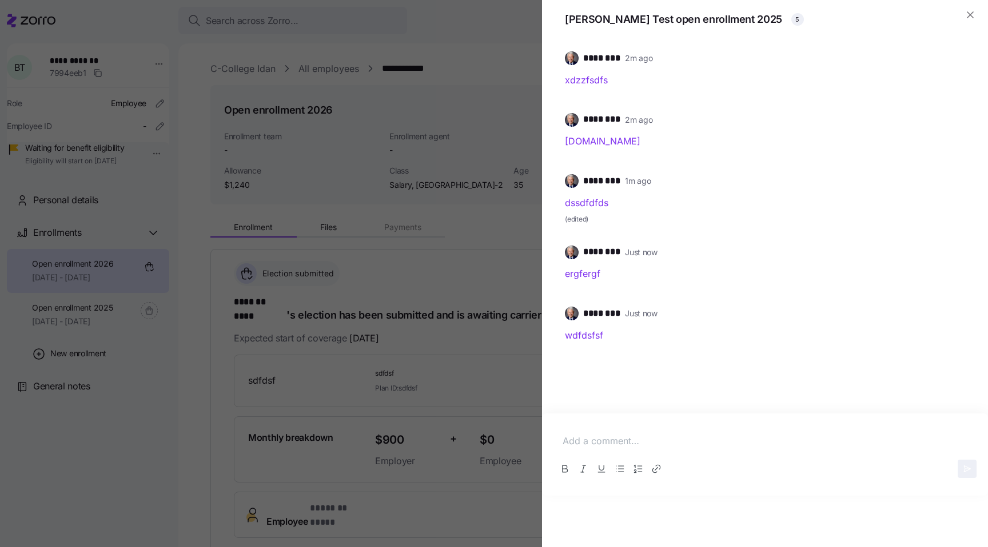
click at [380, 295] on div at bounding box center [494, 273] width 988 height 547
